Goal: Transaction & Acquisition: Purchase product/service

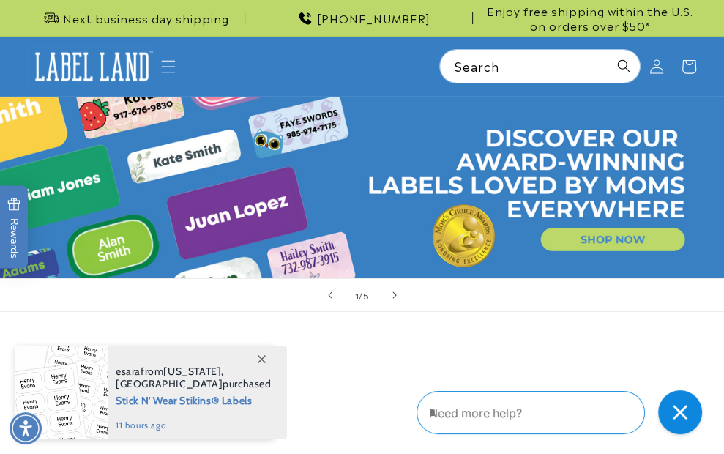
click at [693, 312] on div "1 / of 5" at bounding box center [362, 295] width 724 height 34
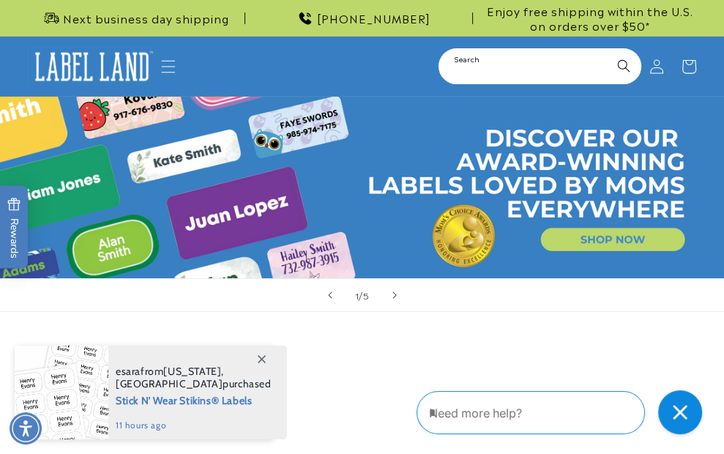
click at [482, 83] on input "Search" at bounding box center [540, 66] width 200 height 33
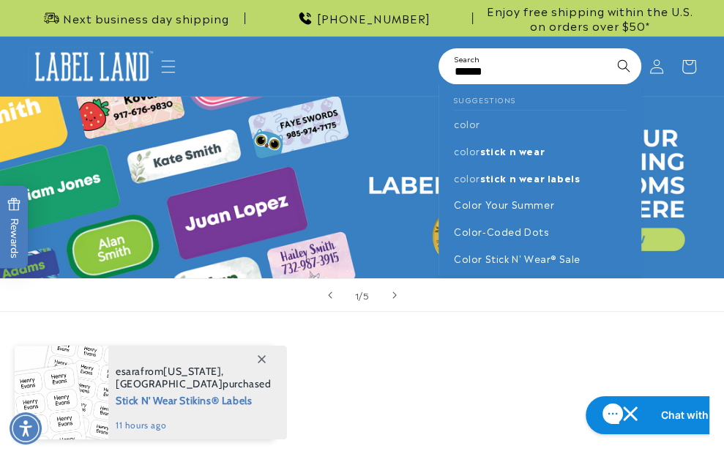
type input "*****"
click at [509, 317] on p "Color Stick N' Wear® Labels" at bounding box center [565, 329] width 121 height 25
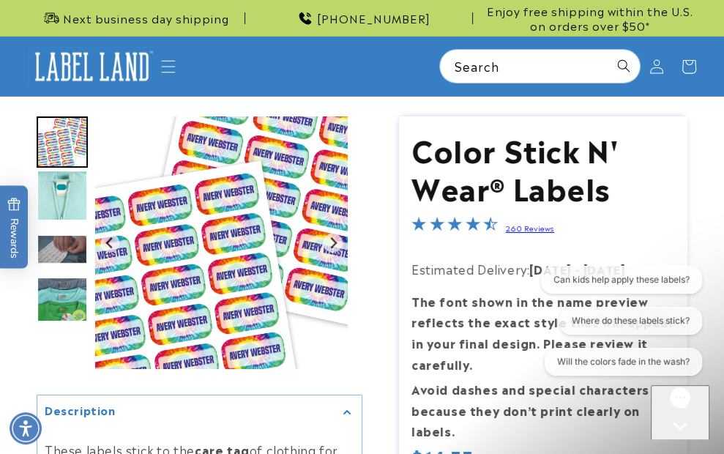
click at [677, 444] on icon "Close gorgias live chat" at bounding box center [680, 451] width 14 height 14
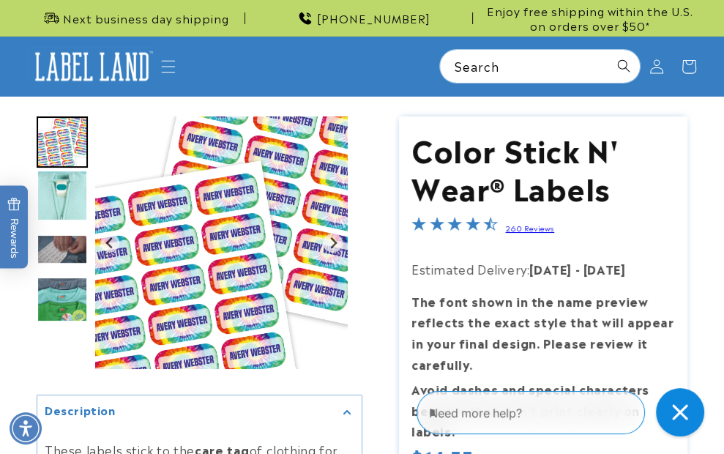
click at [679, 413] on icon "Close gorgias live chat" at bounding box center [679, 411] width 15 height 15
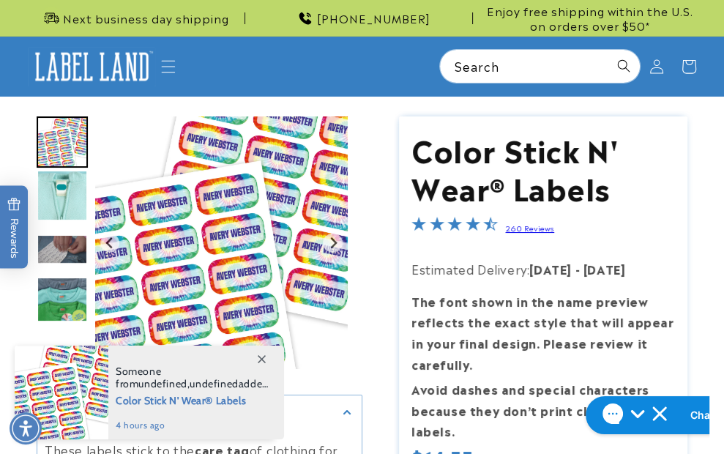
click at [260, 363] on span at bounding box center [261, 358] width 26 height 26
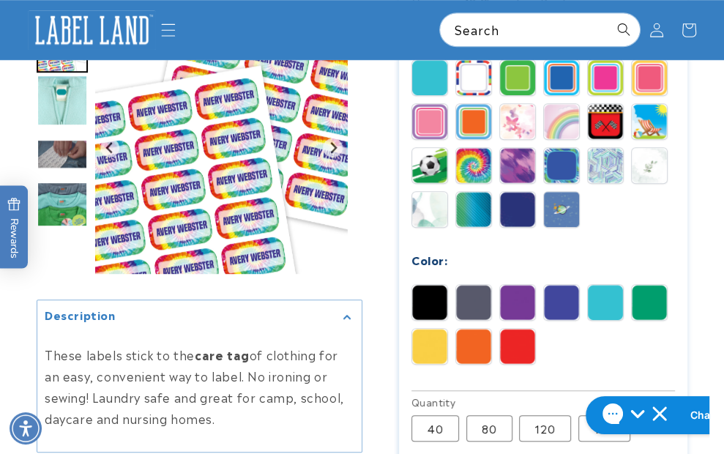
scroll to position [586, 0]
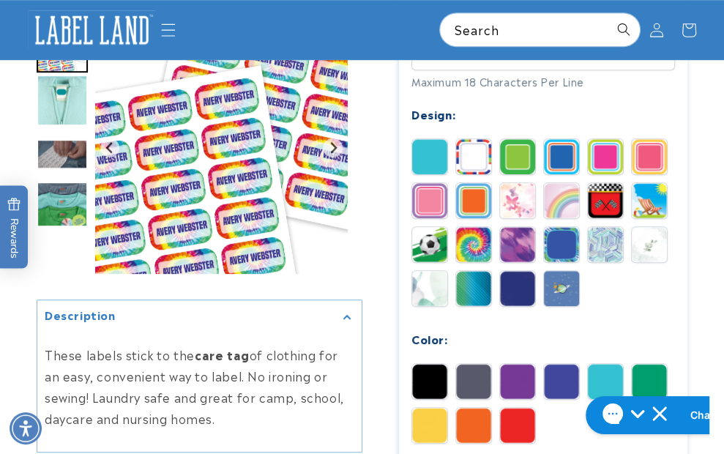
click at [120, 50] on img at bounding box center [92, 30] width 128 height 40
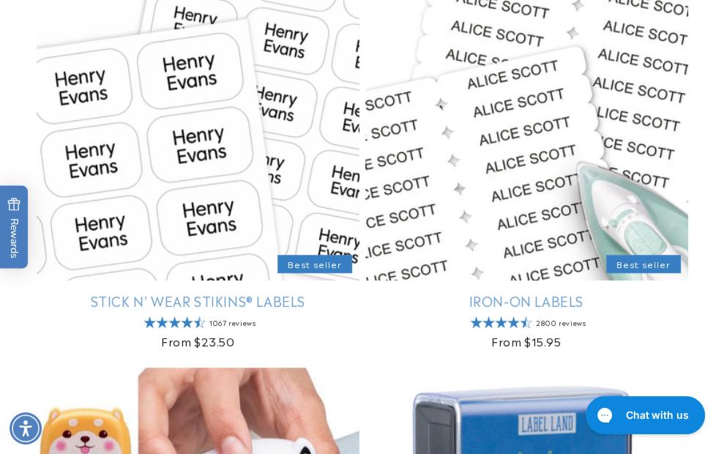
scroll to position [439, 0]
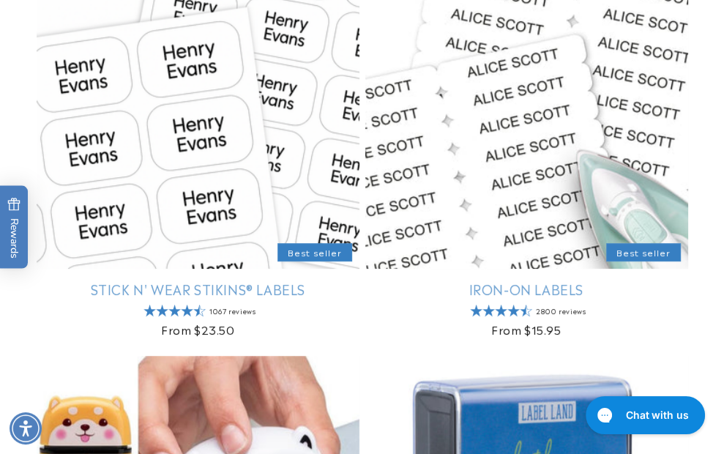
click at [124, 280] on link "Stick N' Wear Stikins® Labels" at bounding box center [198, 288] width 323 height 17
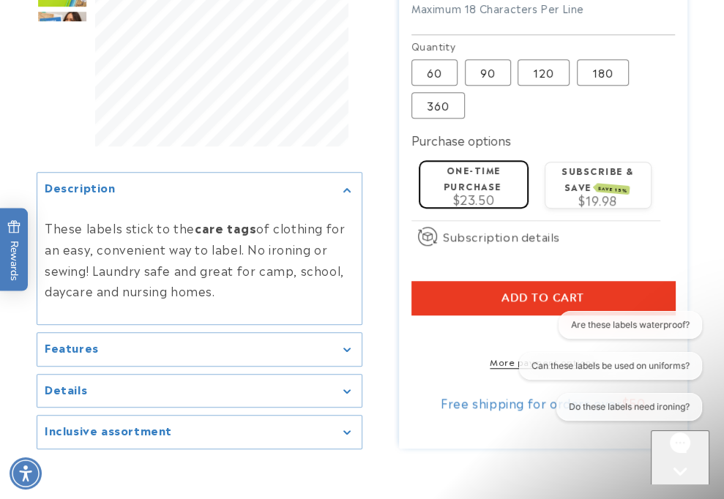
click at [677, 453] on icon "Open gorgias live chat" at bounding box center [680, 497] width 15 height 15
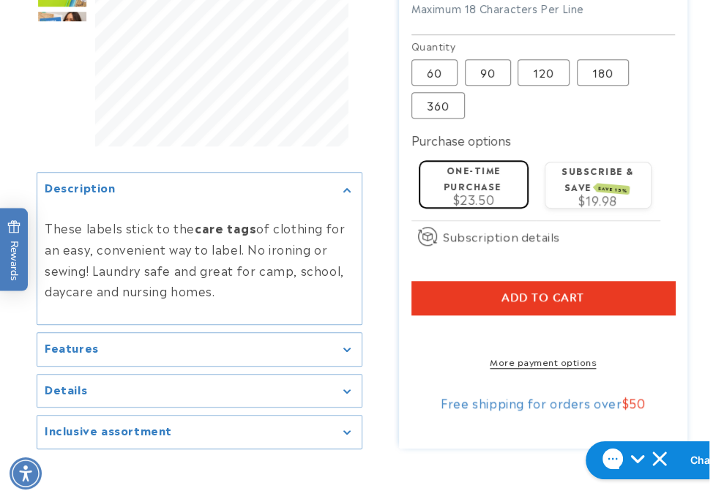
drag, startPoint x: 728, startPoint y: 0, endPoint x: 704, endPoint y: 382, distance: 382.9
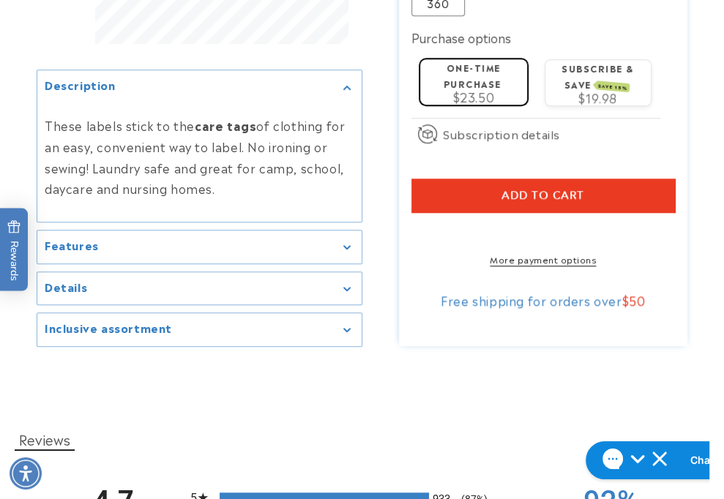
scroll to position [878, 0]
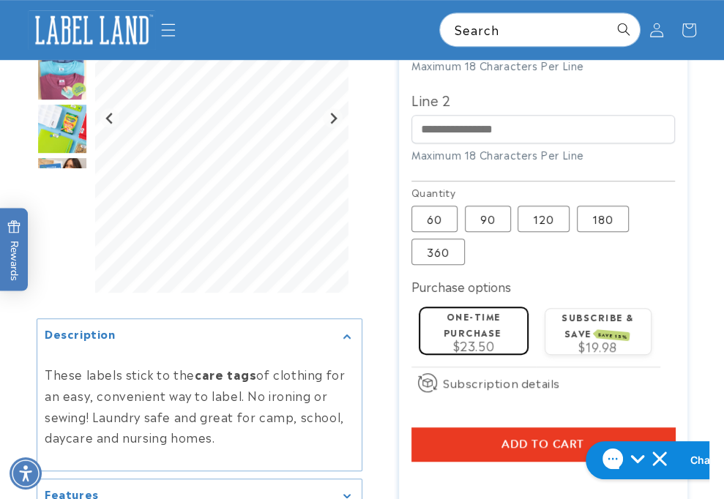
scroll to position [512, 0]
click at [534, 54] on input "Line 1" at bounding box center [543, 40] width 264 height 29
paste input "*******"
type input "*******"
click at [715, 310] on div at bounding box center [362, 99] width 724 height 991
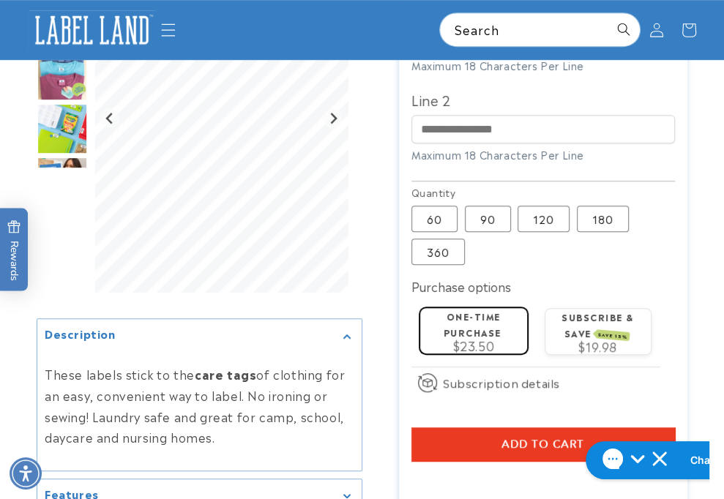
drag, startPoint x: 567, startPoint y: 356, endPoint x: 481, endPoint y: 354, distance: 86.4
click at [481, 354] on div "Stick N' Wear Stikins® Labels Stick N' Wear Stikins® Labels 1067 Reviews Estima…" at bounding box center [525, 99] width 326 height 991
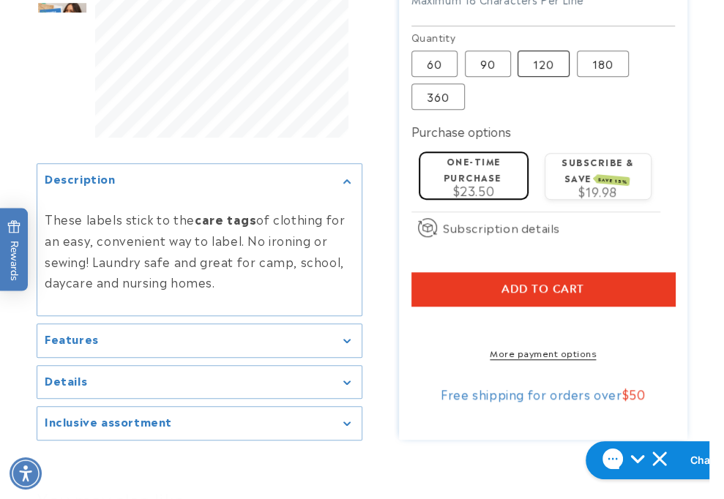
scroll to position [805, 0]
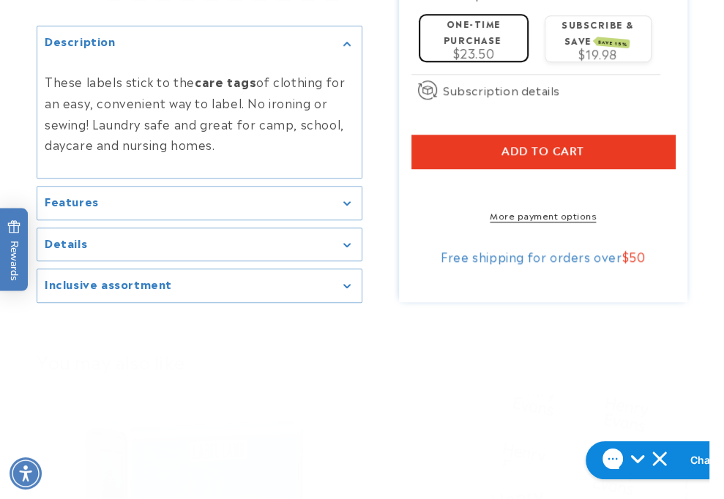
type input "**********"
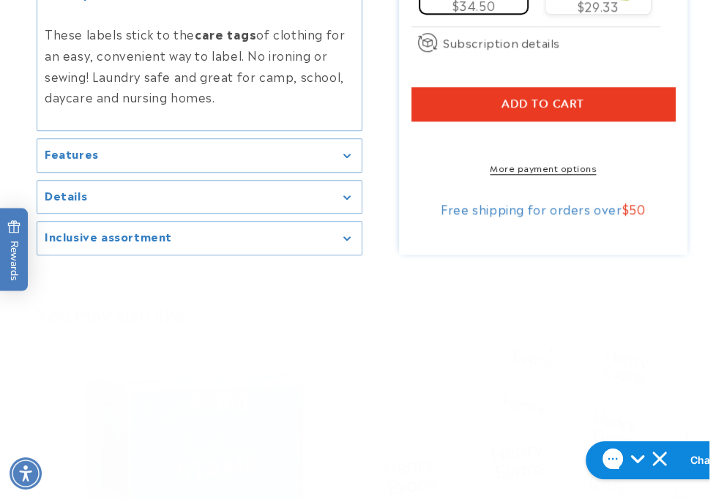
scroll to position [878, 0]
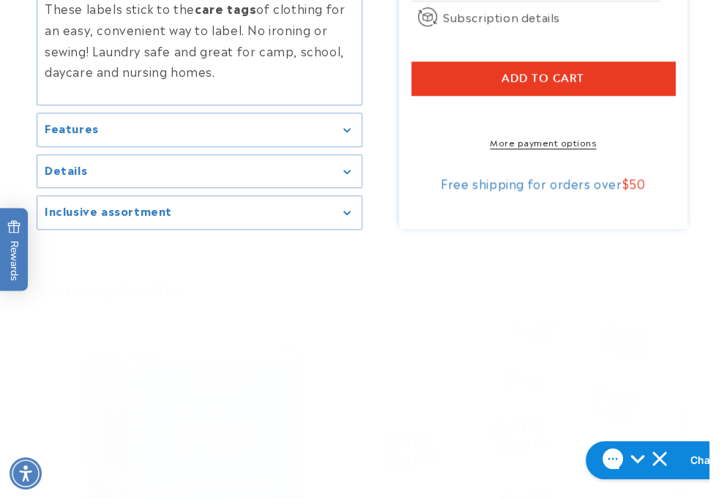
click at [545, 95] on button "Add to cart" at bounding box center [543, 78] width 264 height 34
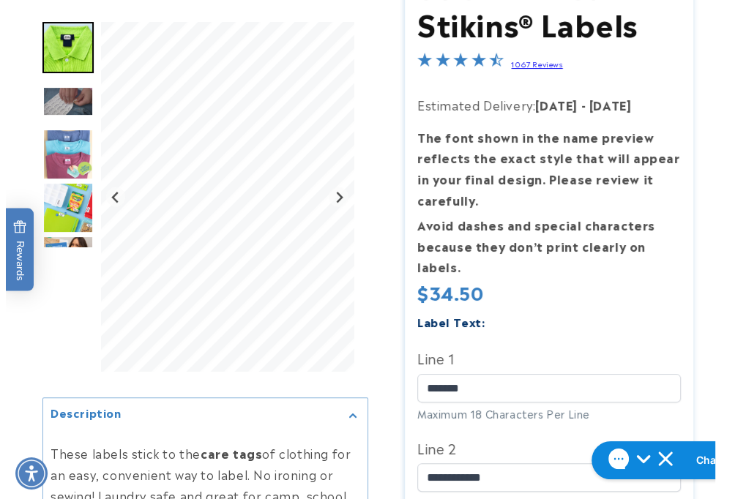
scroll to position [366, 0]
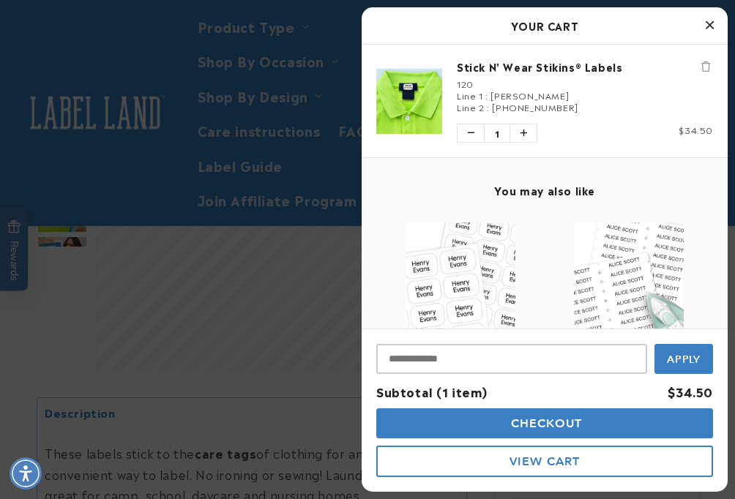
click at [507, 427] on span "Checkout" at bounding box center [544, 423] width 75 height 14
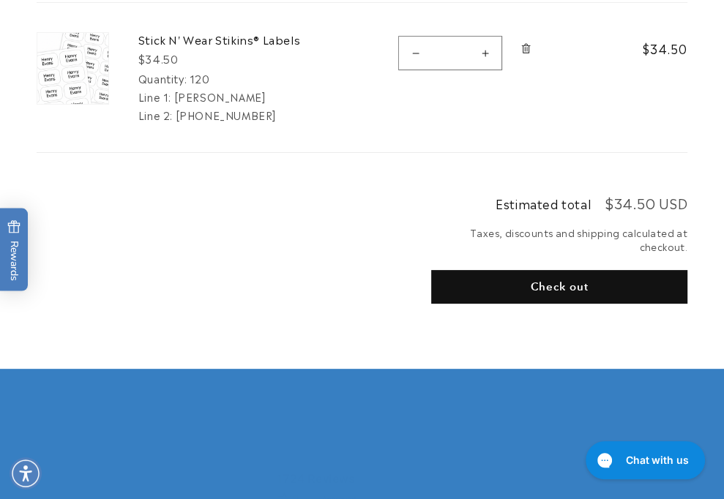
scroll to position [293, 0]
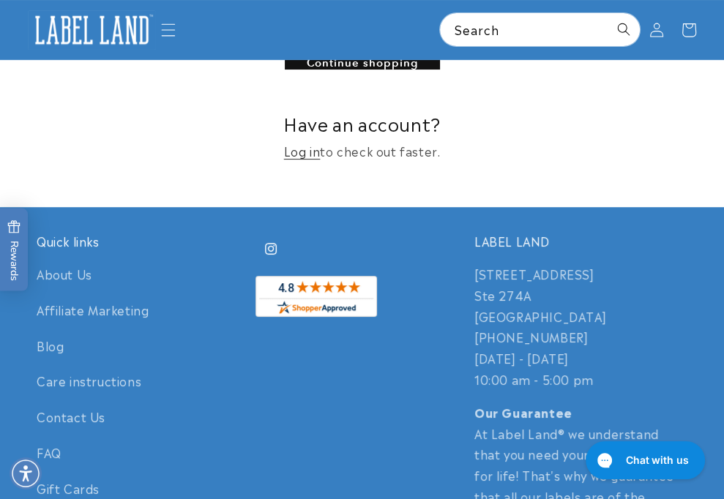
scroll to position [0, 0]
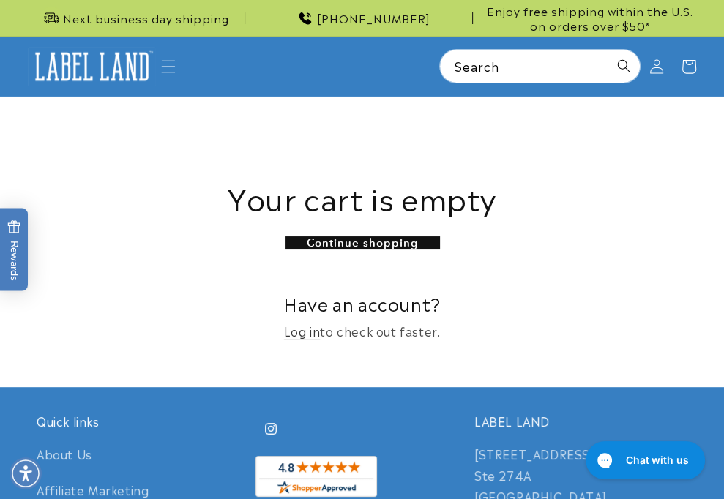
click at [100, 86] on img at bounding box center [92, 67] width 128 height 40
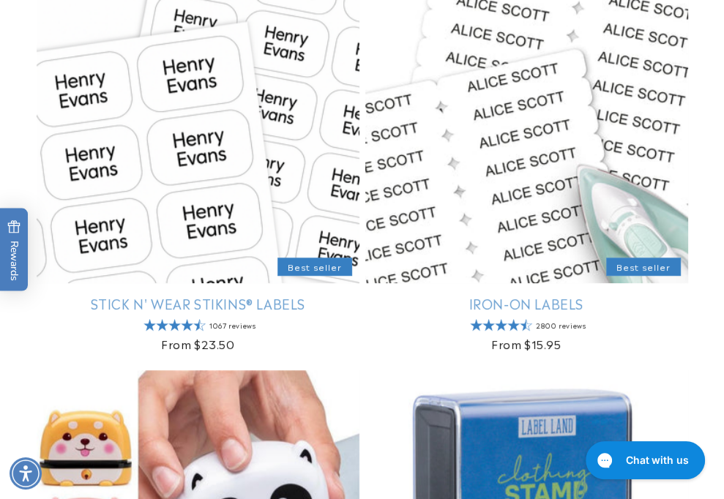
scroll to position [586, 0]
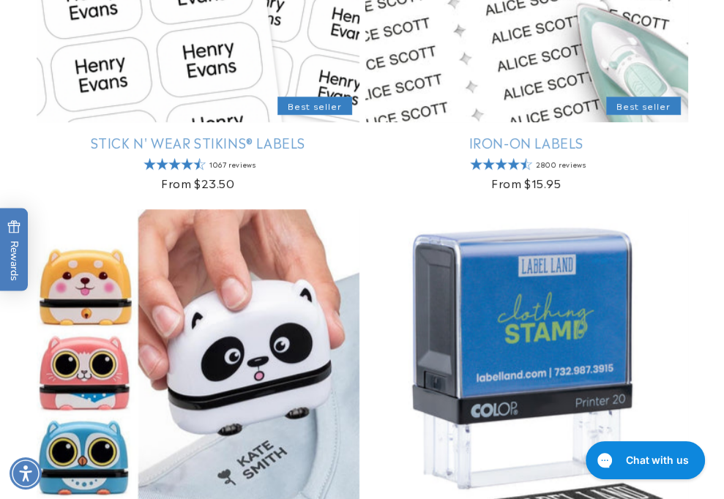
click at [92, 134] on link "Stick N' Wear Stikins® Labels" at bounding box center [198, 142] width 323 height 17
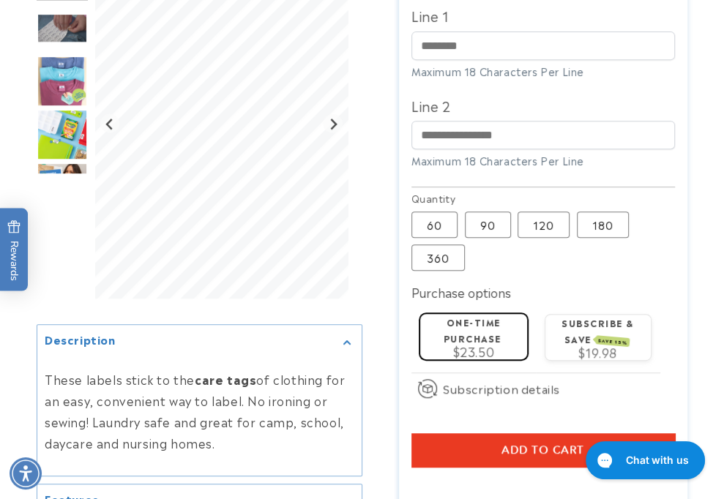
scroll to position [586, 0]
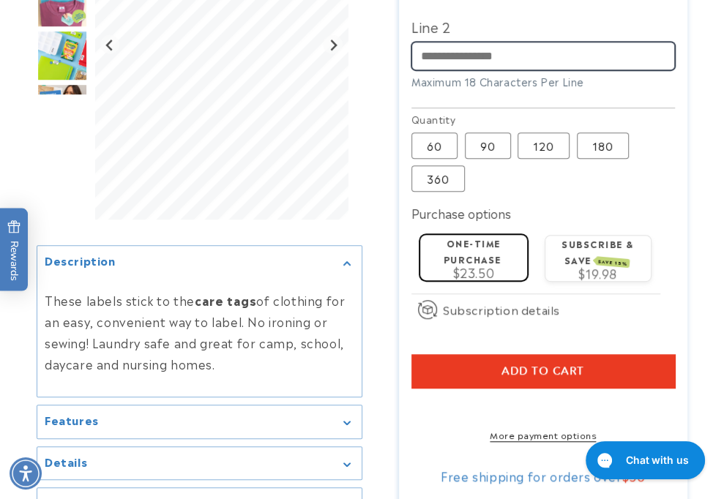
click at [528, 70] on input "Line 2" at bounding box center [543, 56] width 264 height 29
paste input "**********"
click at [529, 70] on input "**********" at bounding box center [543, 56] width 264 height 29
click at [550, 70] on input "**********" at bounding box center [543, 56] width 264 height 29
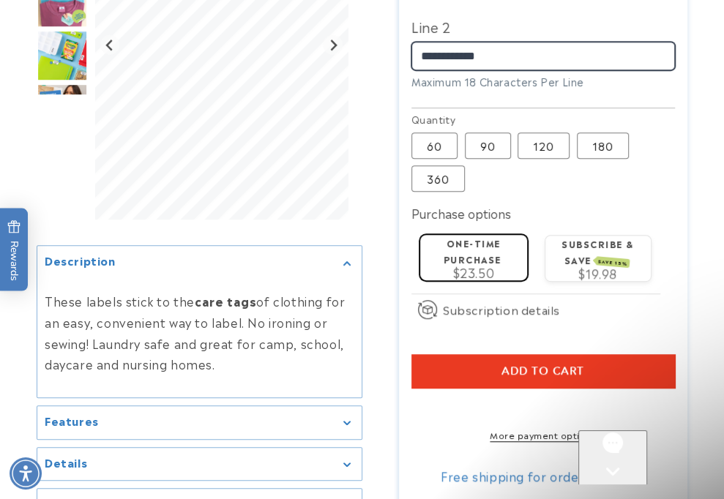
scroll to position [0, 0]
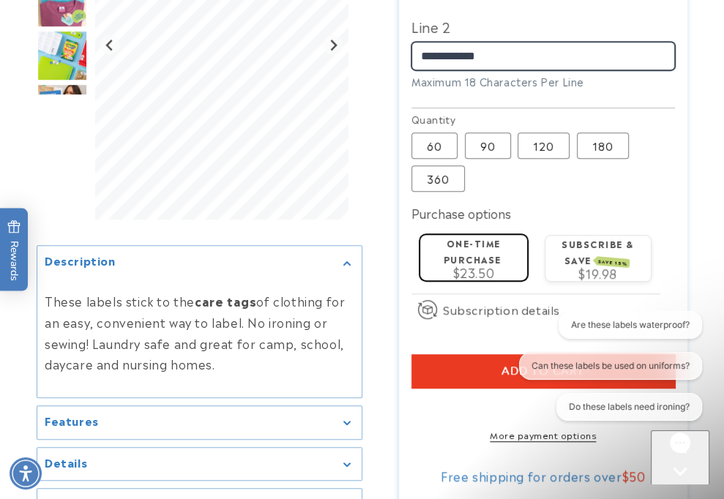
type input "**********"
click at [683, 490] on div "Open gorgias live chat" at bounding box center [680, 499] width 47 height 18
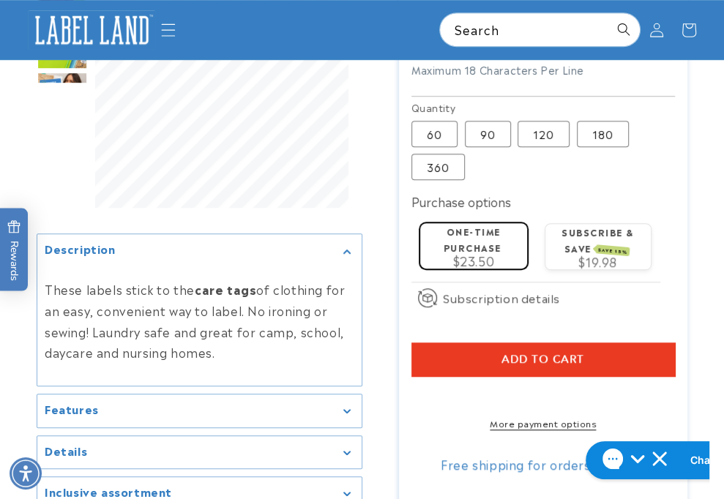
scroll to position [509, 0]
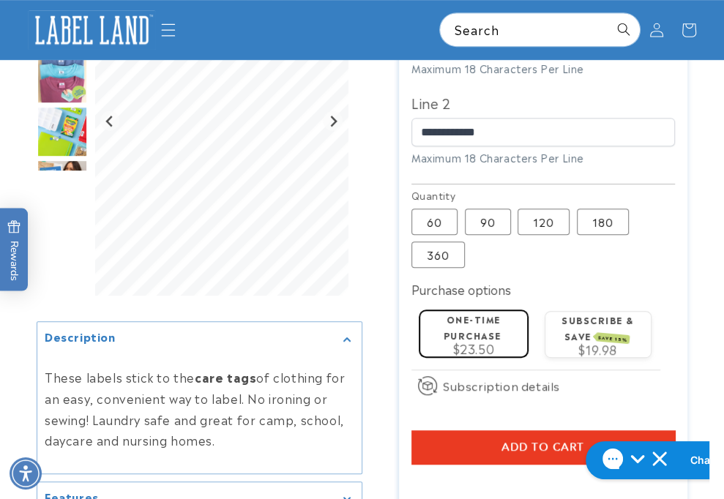
click at [529, 57] on input "Line 1" at bounding box center [543, 43] width 264 height 29
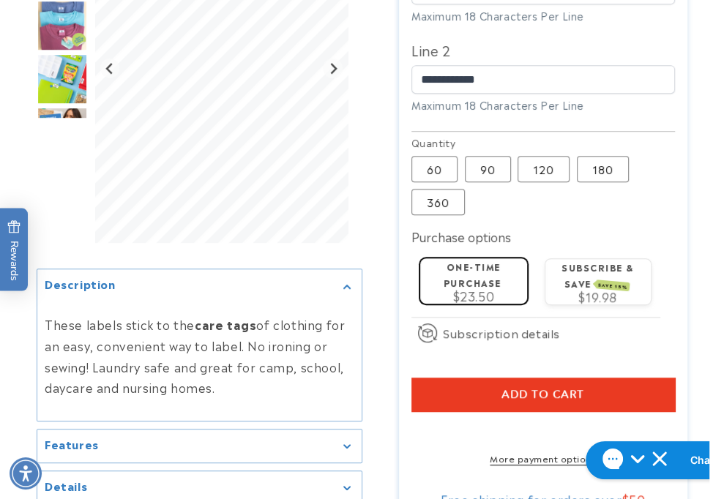
scroll to position [802, 0]
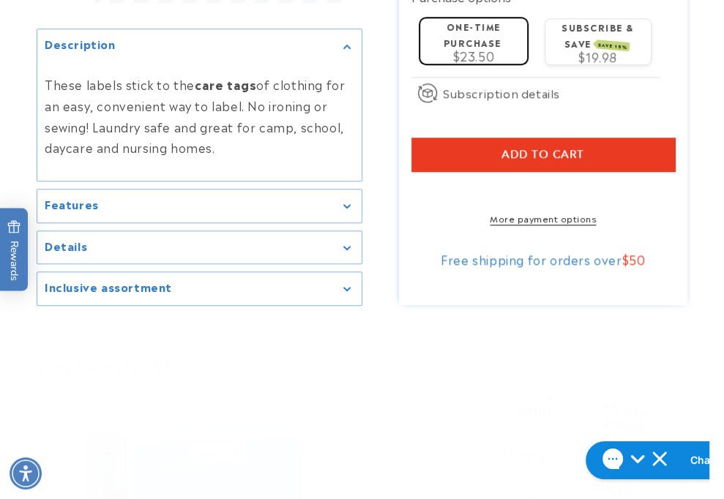
type input "*******"
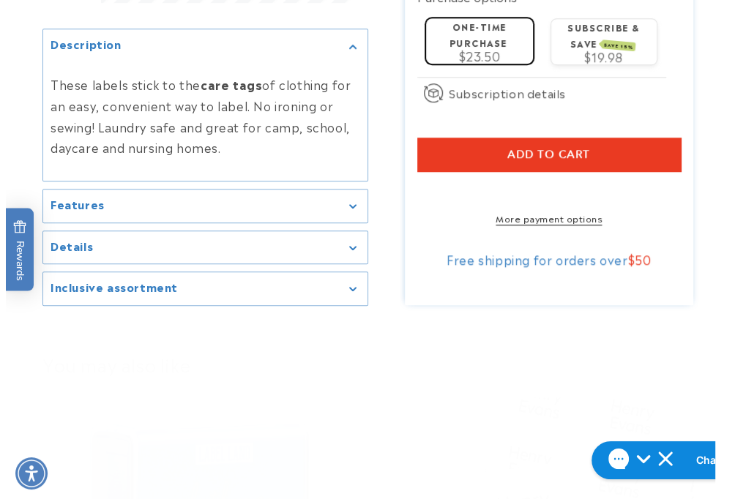
scroll to position [1168, 0]
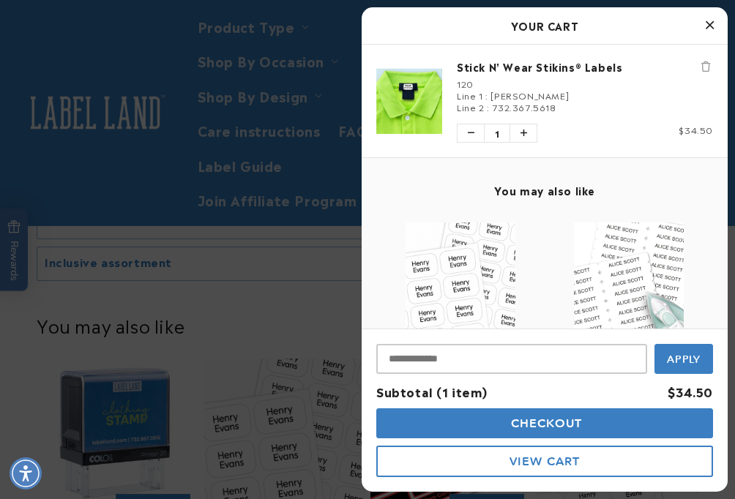
drag, startPoint x: 583, startPoint y: 424, endPoint x: 590, endPoint y: 418, distance: 8.8
click at [584, 422] on button "Checkout" at bounding box center [544, 423] width 337 height 30
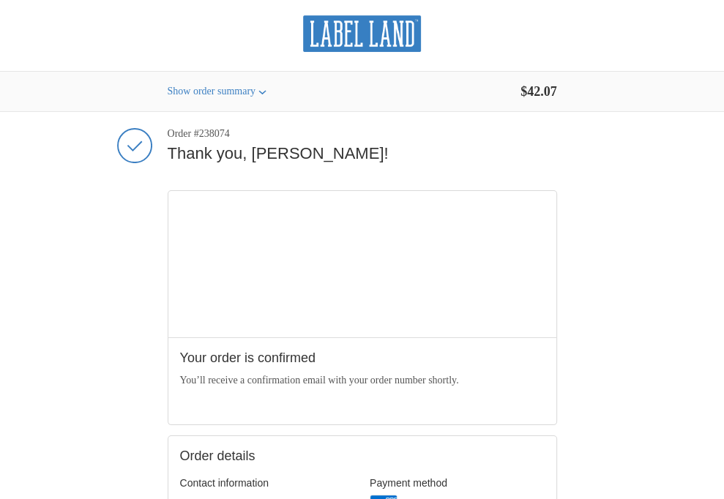
click at [168, 130] on span "Order #238074" at bounding box center [362, 133] width 389 height 13
copy span "238074"
click at [471, 298] on div "Shopping cart Product image Description Quantity Price 1 Stick N' Wear Stikins®…" at bounding box center [362, 222] width 389 height 220
click at [557, 332] on div "Shopping cart Product image Description Quantity Price 1 Stick N' Wear Stikins®…" at bounding box center [362, 222] width 389 height 220
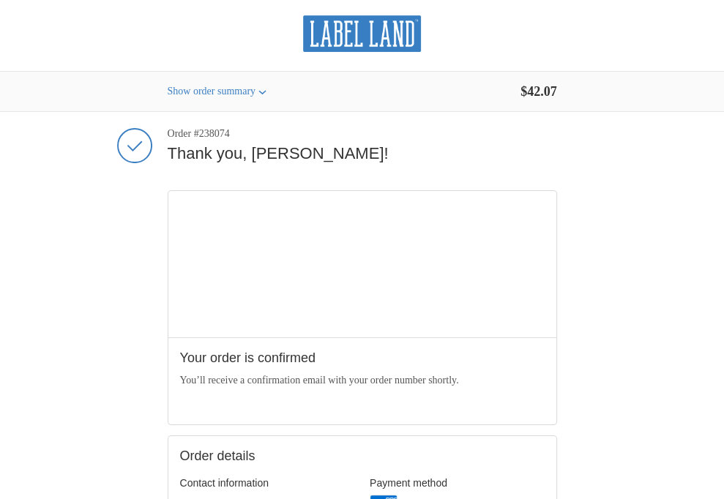
click at [548, 283] on div "Shopping cart Product image Description Quantity Price 1 Stick N' Wear Stikins®…" at bounding box center [362, 222] width 389 height 220
click at [557, 329] on div "Shopping cart Product image Description Quantity Price 1 Stick N' Wear Stikins®…" at bounding box center [362, 222] width 389 height 220
click at [557, 307] on div "Shopping cart Product image Description Quantity Price 1 Stick N' Wear Stikins®…" at bounding box center [362, 222] width 389 height 220
click at [557, 332] on div "Shopping cart Product image Description Quantity Price 1 Stick N' Wear Stikins®…" at bounding box center [362, 222] width 389 height 220
click at [493, 319] on div "Shopping cart Product image Description Quantity Price 1 Stick N' Wear Stikins®…" at bounding box center [362, 222] width 389 height 220
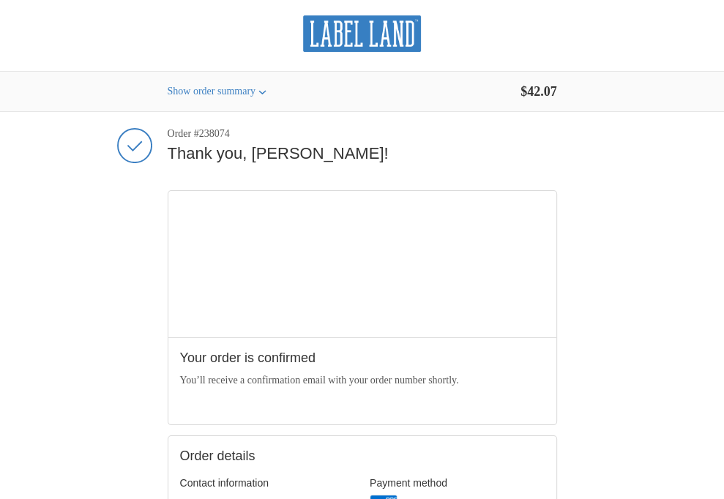
click at [557, 317] on div "Shopping cart Product image Description Quantity Price 1 Stick N' Wear Stikins®…" at bounding box center [362, 222] width 389 height 220
click at [501, 286] on div "Shopping cart Product image Description Quantity Price 1 Stick N' Wear Stikins®…" at bounding box center [362, 222] width 389 height 220
drag, startPoint x: 504, startPoint y: 362, endPoint x: 330, endPoint y: 351, distance: 173.8
click at [504, 332] on div "Shopping cart Product image Description Quantity Price 1 Stick N' Wear Stikins®…" at bounding box center [362, 222] width 389 height 220
drag, startPoint x: 439, startPoint y: 289, endPoint x: 420, endPoint y: 289, distance: 19.0
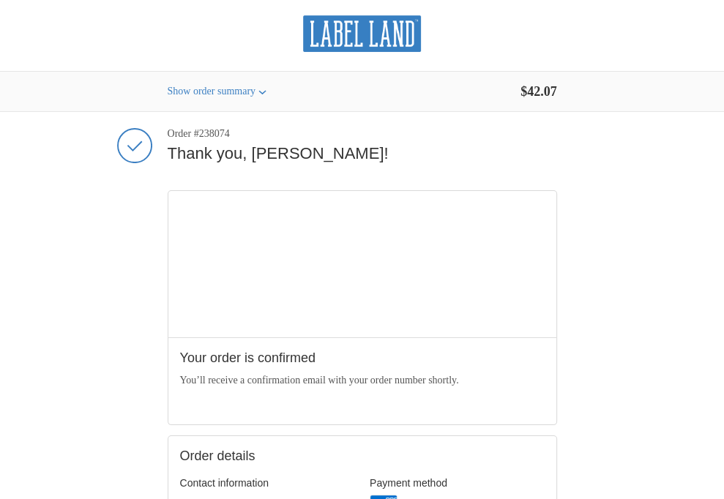
click at [439, 112] on aside "Thank you for your purchase! Order summary Shopping cart Product image Descript…" at bounding box center [362, 112] width 389 height 0
drag, startPoint x: 574, startPoint y: 317, endPoint x: 469, endPoint y: 319, distance: 104.7
click at [557, 317] on div "Shopping cart Product image Description Quantity Price 1 Stick N' Wear Stikins®…" at bounding box center [362, 222] width 389 height 220
click at [549, 304] on div "Shopping cart Product image Description Quantity Price 1 Stick N' Wear Stikins®…" at bounding box center [362, 222] width 389 height 220
click at [552, 332] on div "Shopping cart Product image Description Quantity Price 1 Stick N' Wear Stikins®…" at bounding box center [362, 222] width 389 height 220
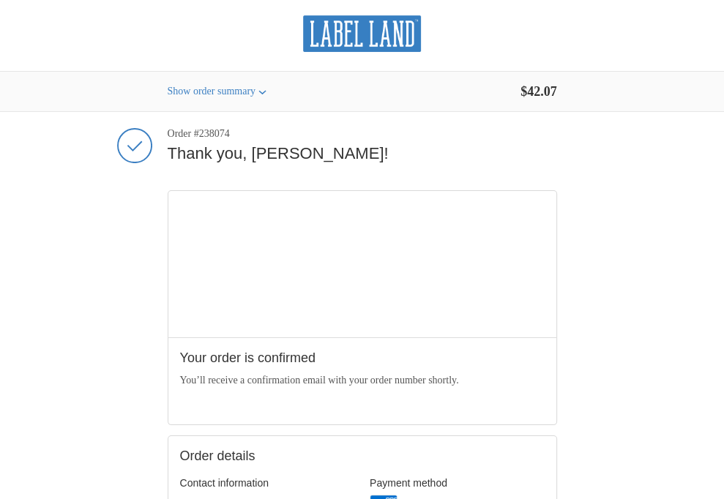
click at [556, 324] on div "Shopping cart Product image Description Quantity Price 1 Stick N' Wear Stikins®…" at bounding box center [362, 222] width 389 height 220
click at [567, 340] on div "Thank you for your purchase! Order #238074 Thank you, [PERSON_NAME]! Your order…" at bounding box center [362, 494] width 410 height 764
click at [567, 397] on div "Thank you for your purchase! Order #238074 Thank you, [PERSON_NAME]! Your order…" at bounding box center [362, 494] width 410 height 764
click at [422, 112] on aside "Thank you for your purchase! Order summary Shopping cart Product image Descript…" at bounding box center [362, 112] width 389 height 0
click at [474, 332] on div "Shopping cart Product image Description Quantity Price 1 Stick N' Wear Stikins®…" at bounding box center [362, 222] width 389 height 220
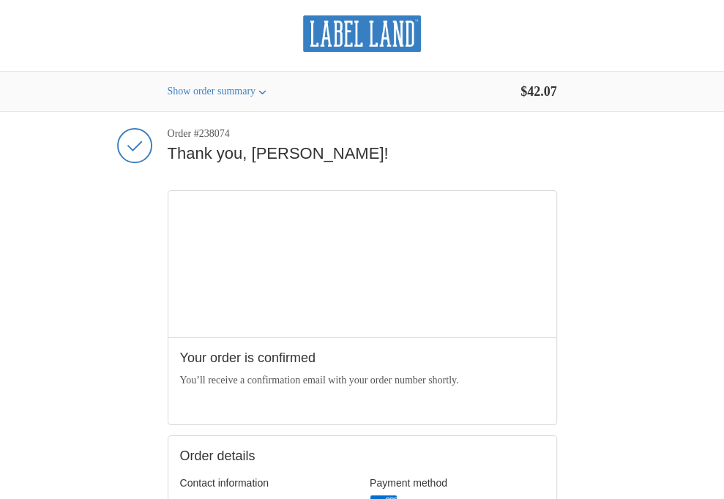
click at [545, 332] on div "Shopping cart Product image Description Quantity Price 1 Stick N' Wear Stikins®…" at bounding box center [362, 222] width 389 height 220
click at [557, 332] on div "Shopping cart Product image Description Quantity Price 1 Stick N' Wear Stikins®…" at bounding box center [362, 222] width 389 height 220
click at [0, 0] on img at bounding box center [0, 0] width 0 height 0
